Goal: Find specific page/section: Find specific page/section

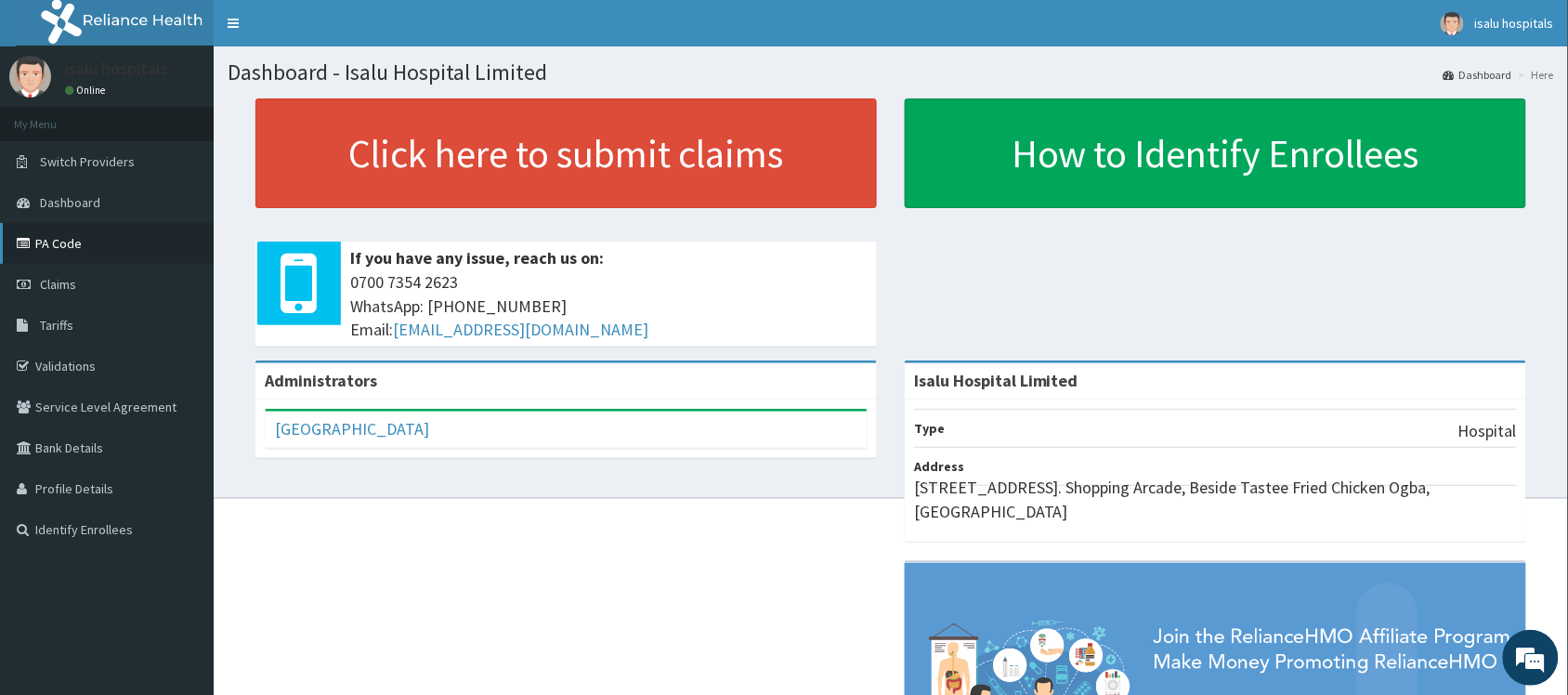
click at [80, 243] on link "PA Code" at bounding box center [107, 243] width 214 height 41
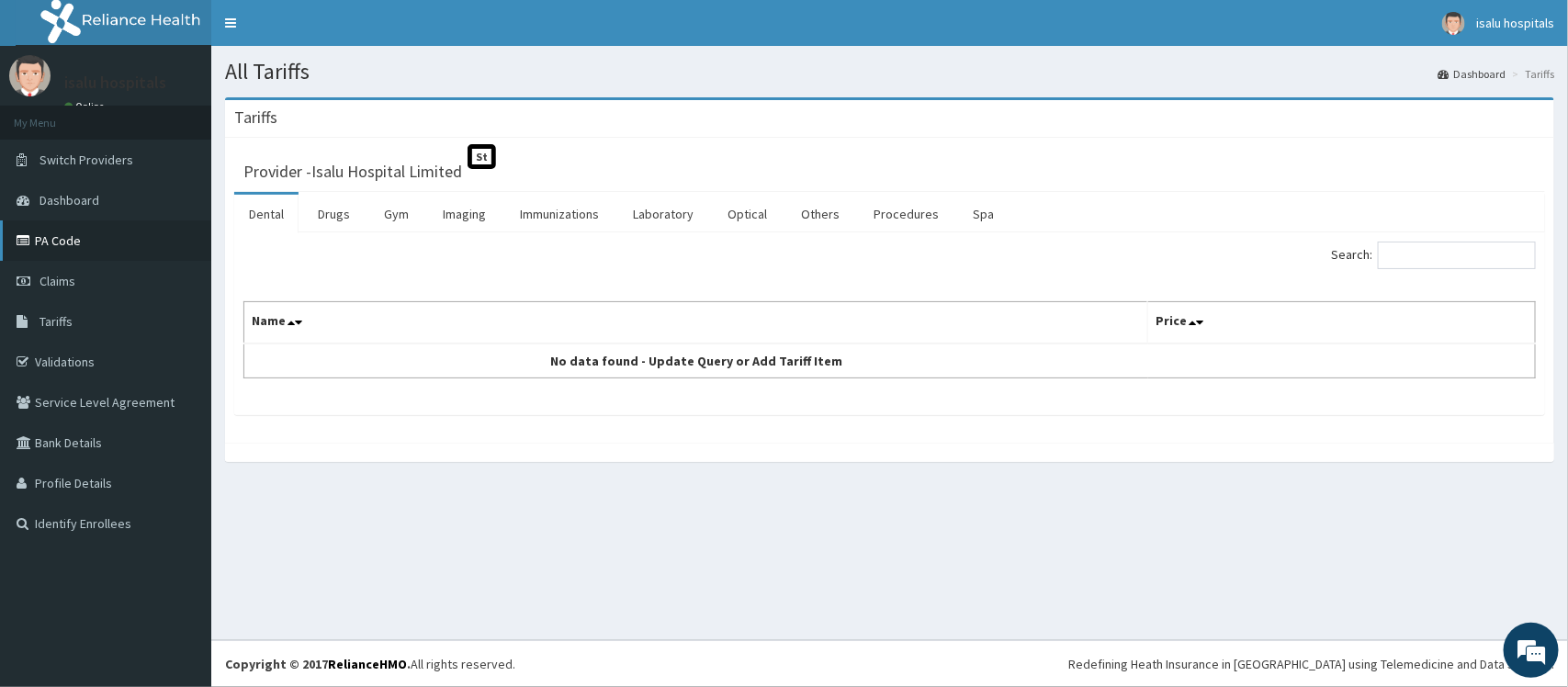
click at [108, 240] on link "PA Code" at bounding box center [106, 241] width 211 height 40
